Goal: Browse casually: Explore the website without a specific task or goal

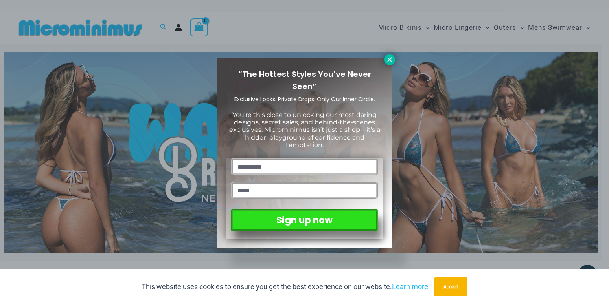
click at [389, 61] on icon at bounding box center [389, 59] width 7 height 7
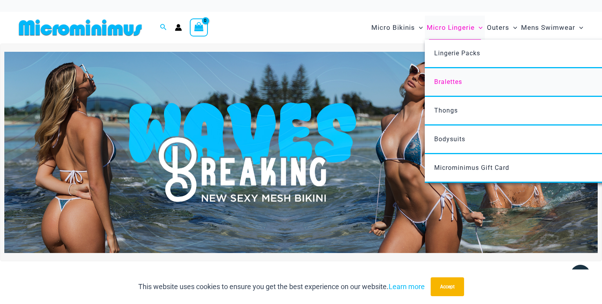
click at [450, 84] on span "Bralettes" at bounding box center [448, 81] width 28 height 7
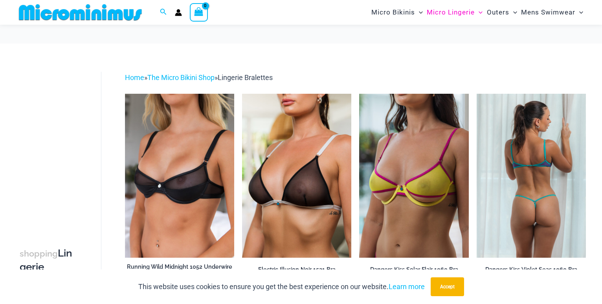
scroll to position [40, 0]
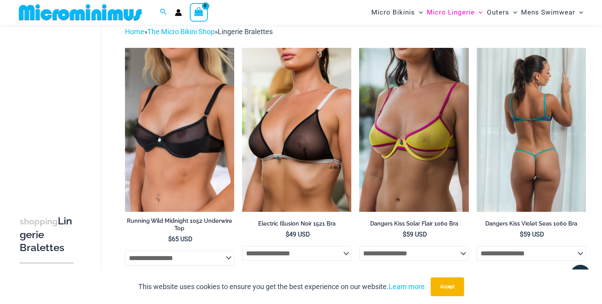
click at [526, 281] on div "This website uses cookies to ensure you get the best experience on our website.…" at bounding box center [301, 287] width 602 height 35
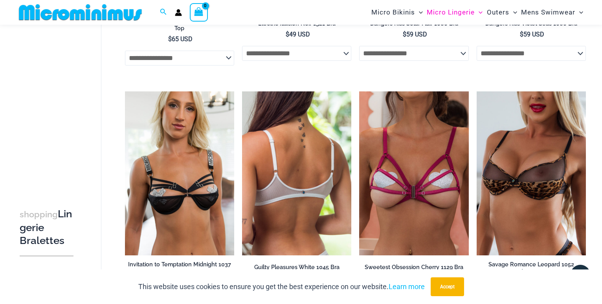
scroll to position [319, 0]
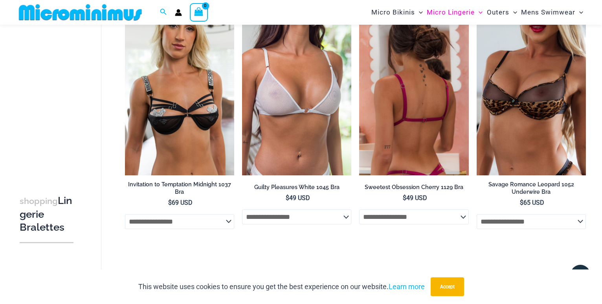
click at [359, 210] on select "**********" at bounding box center [413, 217] width 109 height 15
click at [464, 219] on select "**********" at bounding box center [413, 217] width 109 height 15
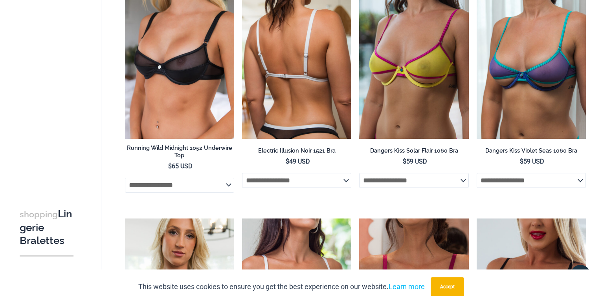
scroll to position [0, 0]
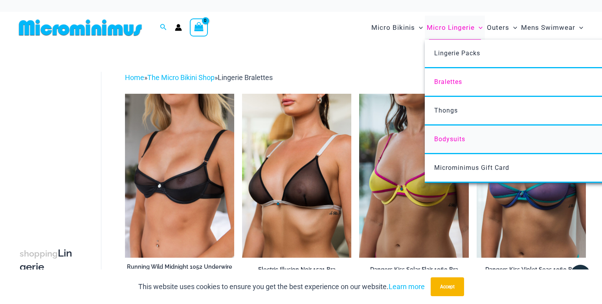
click at [450, 140] on span "Bodysuits" at bounding box center [449, 139] width 31 height 7
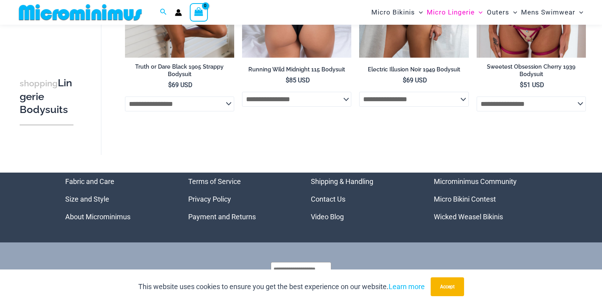
scroll to position [73, 0]
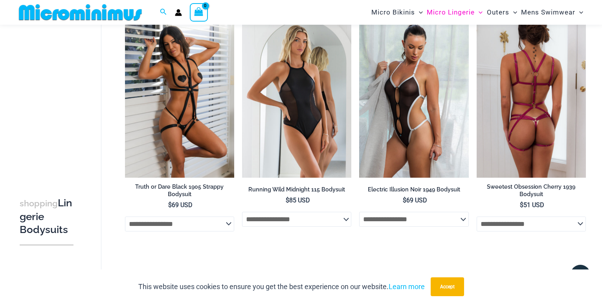
click at [539, 224] on select "**********" at bounding box center [531, 224] width 109 height 15
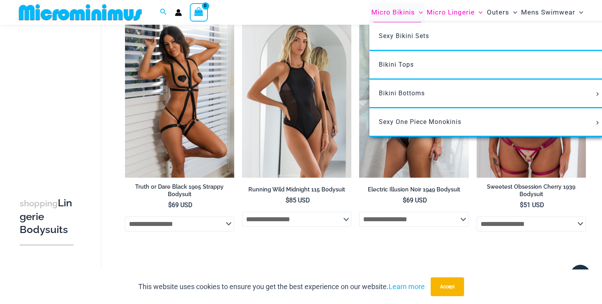
click at [394, 10] on span "Micro Bikinis" at bounding box center [393, 12] width 44 height 20
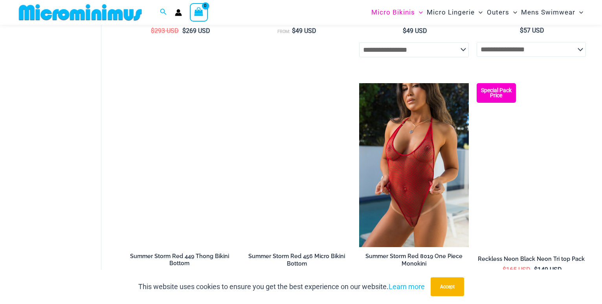
scroll to position [1982, 0]
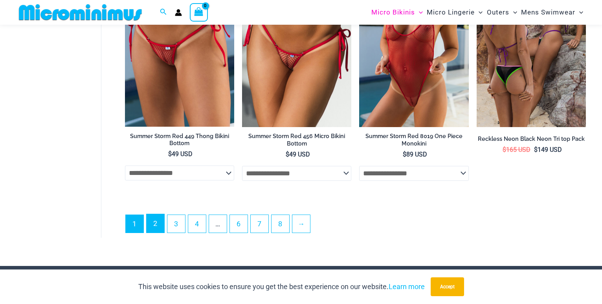
click at [158, 223] on link "2" at bounding box center [156, 224] width 18 height 18
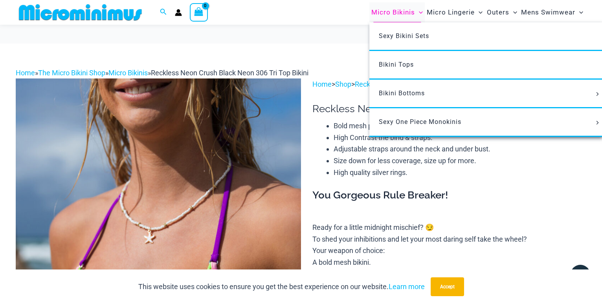
scroll to position [160, 0]
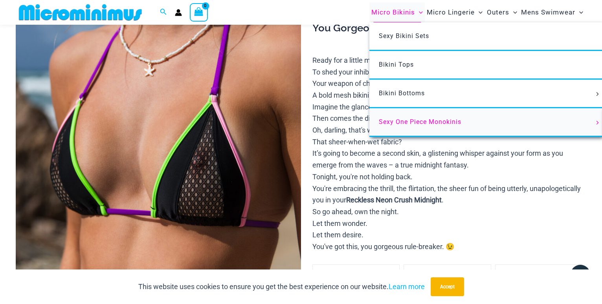
click at [415, 121] on span "Sexy One Piece Monokinis" at bounding box center [420, 121] width 83 height 7
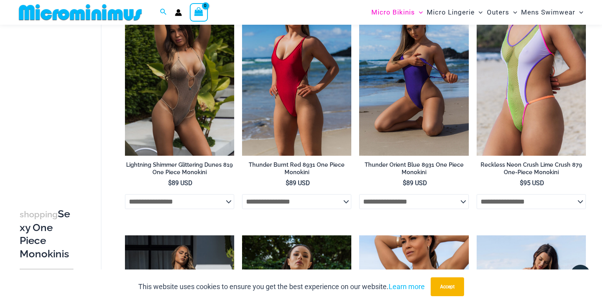
scroll to position [1195, 0]
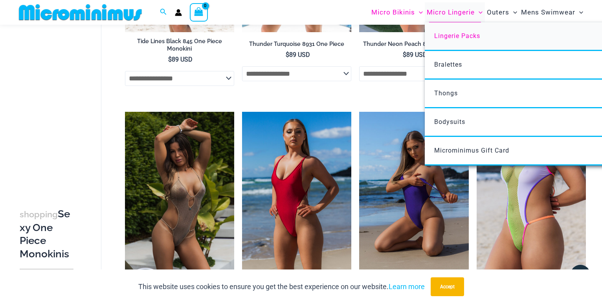
click at [460, 37] on span "Lingerie Packs" at bounding box center [457, 35] width 46 height 7
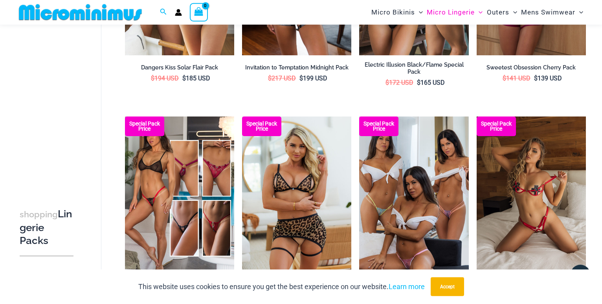
scroll to position [714, 0]
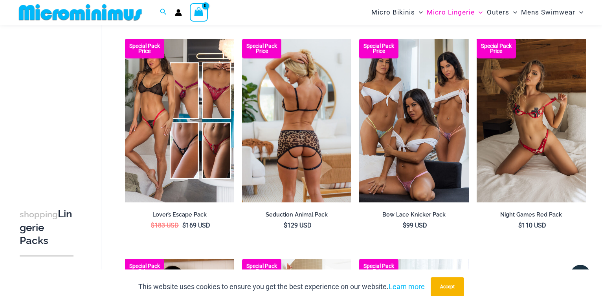
click at [312, 214] on h2 "Seduction Animal Pack" at bounding box center [296, 214] width 109 height 7
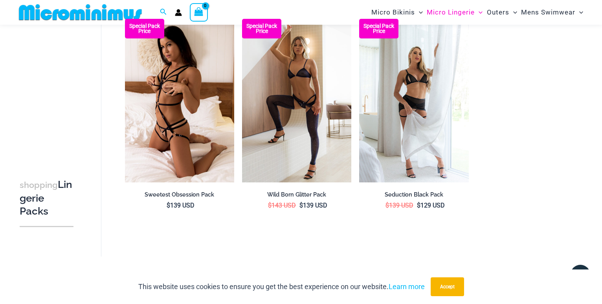
scroll to position [1102, 0]
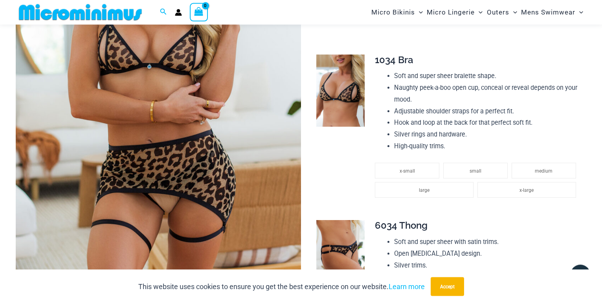
scroll to position [193, 0]
